Goal: Task Accomplishment & Management: Use online tool/utility

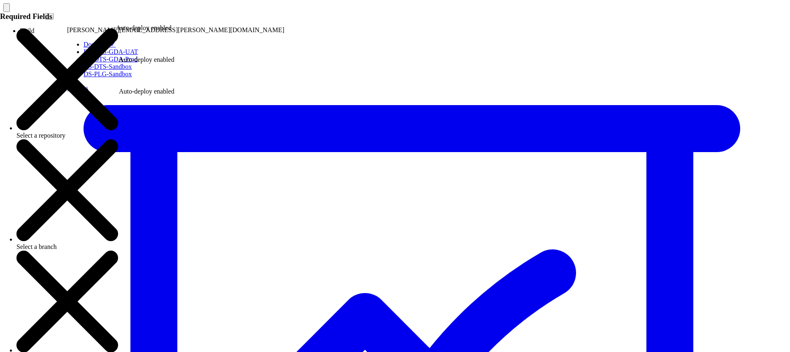
click at [48, 16] on icon at bounding box center [48, 16] width 0 height 0
click at [69, 55] on link "DS-DTS-GDA-UAT" at bounding box center [74, 51] width 54 height 7
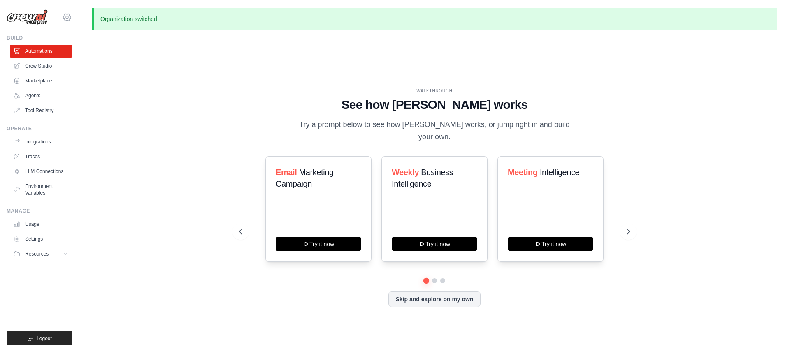
click at [67, 15] on icon at bounding box center [67, 17] width 10 height 10
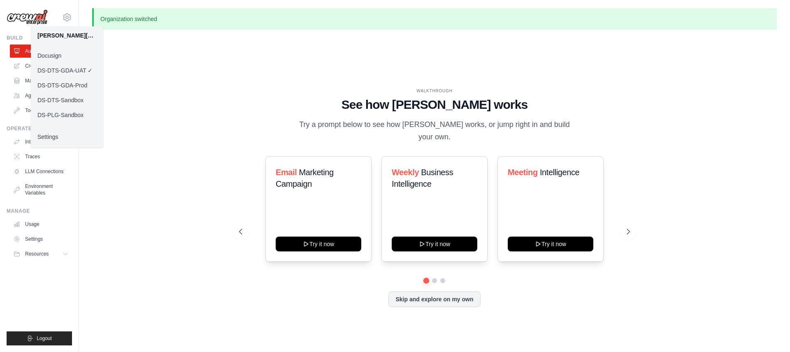
click at [57, 57] on link "Docusign" at bounding box center [67, 55] width 72 height 15
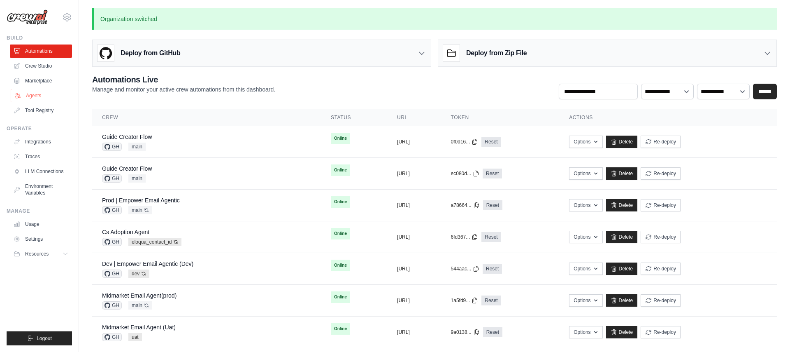
click at [40, 94] on link "Agents" at bounding box center [42, 95] width 62 height 13
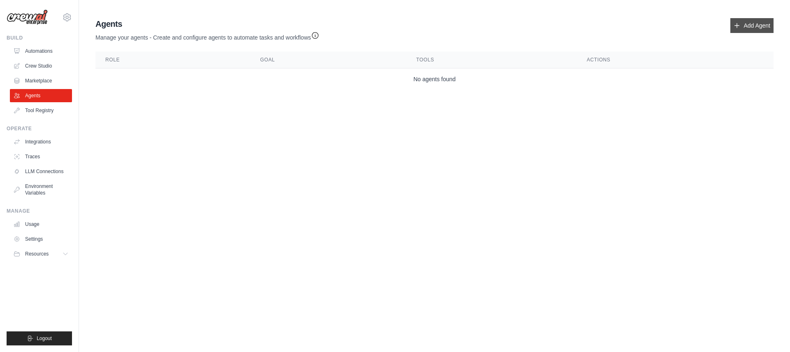
click at [753, 24] on link "Add Agent" at bounding box center [752, 25] width 43 height 15
click at [751, 25] on link "Add Agent" at bounding box center [752, 25] width 43 height 15
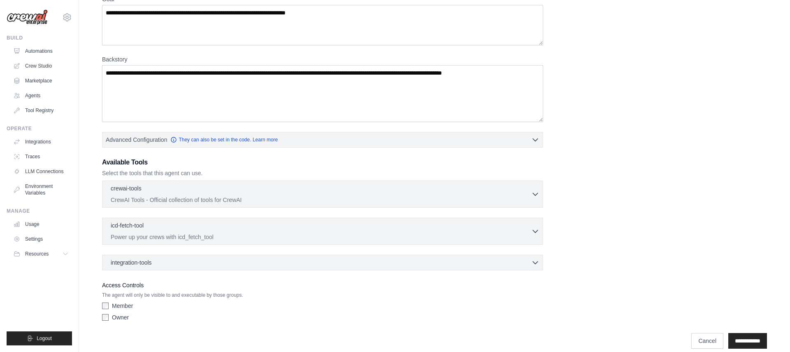
scroll to position [90, 0]
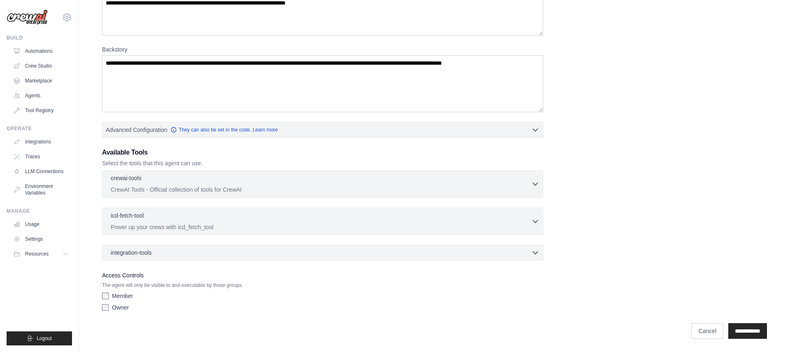
click at [141, 187] on p "CrewAI Tools - Official collection of tools for CrewAI" at bounding box center [321, 189] width 421 height 8
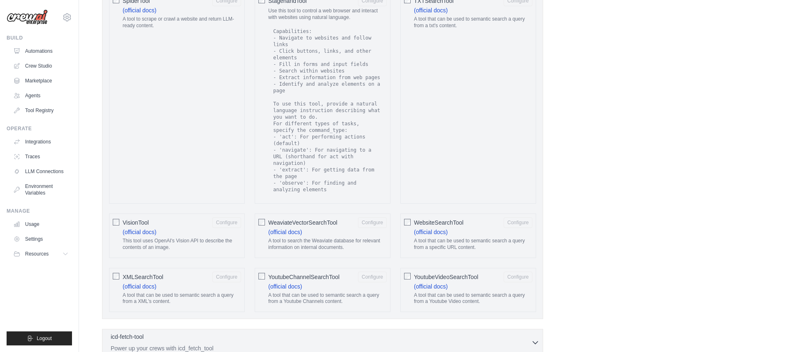
scroll to position [1367, 0]
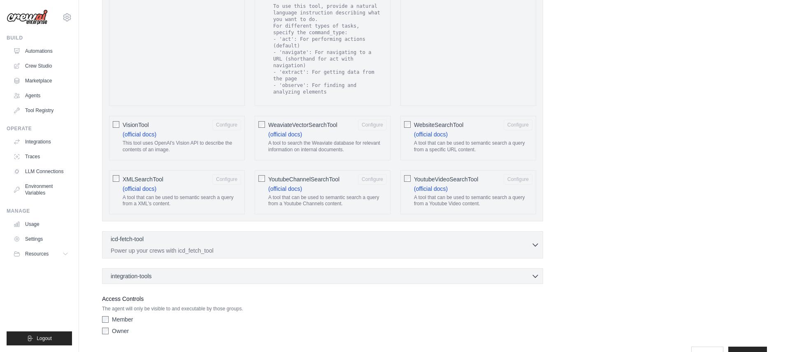
scroll to position [1485, 0]
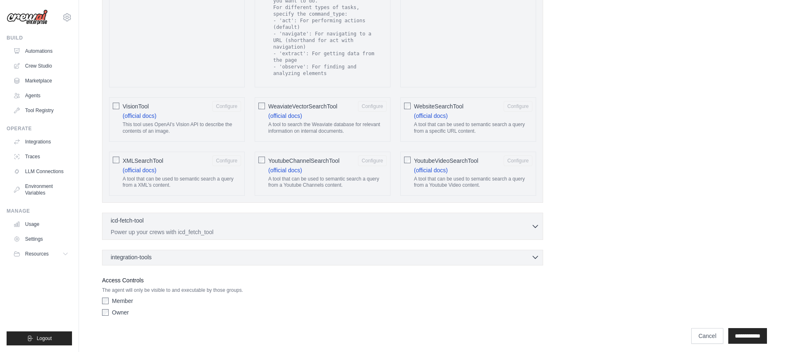
click at [181, 255] on div "integration-tools 0 selected" at bounding box center [325, 257] width 429 height 8
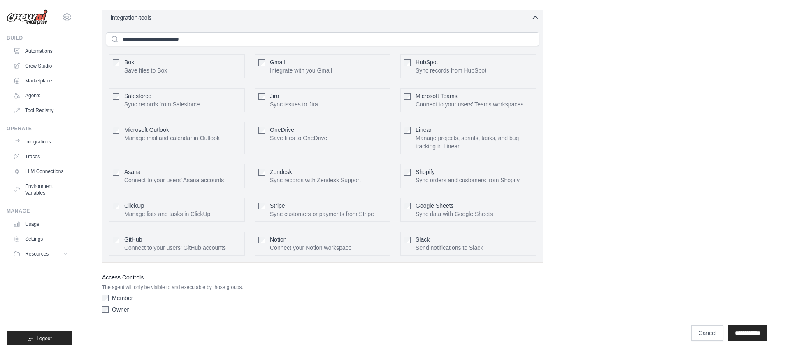
scroll to position [1721, 0]
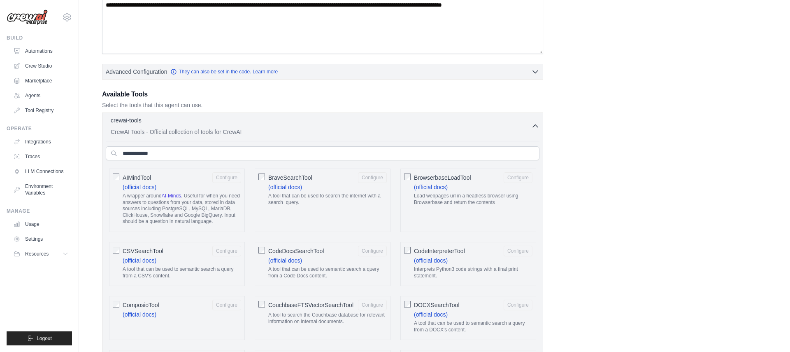
scroll to position [0, 0]
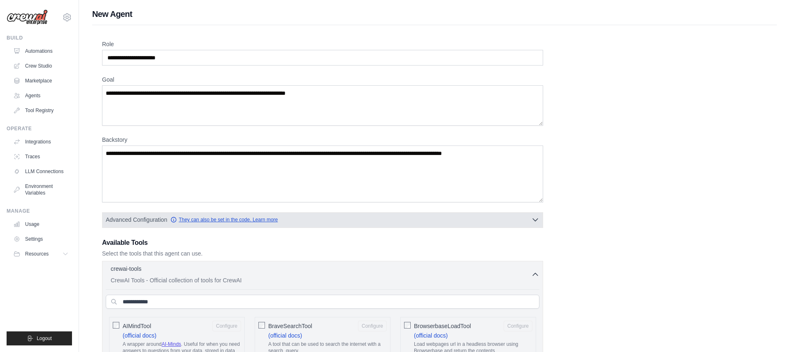
click at [224, 219] on link "They can also be set in the code. Learn more" at bounding box center [223, 219] width 107 height 7
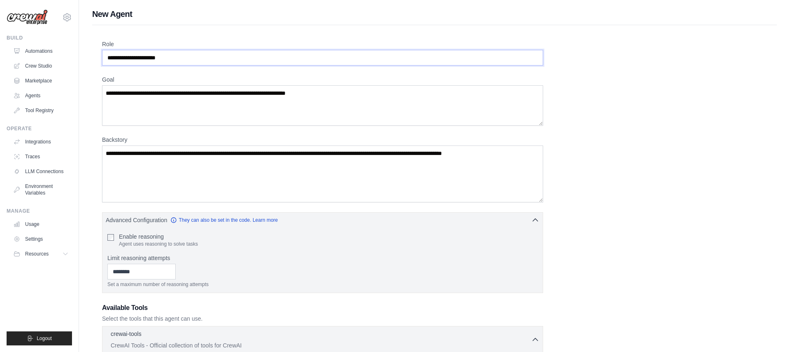
click at [124, 59] on input "Role" at bounding box center [322, 58] width 441 height 16
